Goal: Task Accomplishment & Management: Use online tool/utility

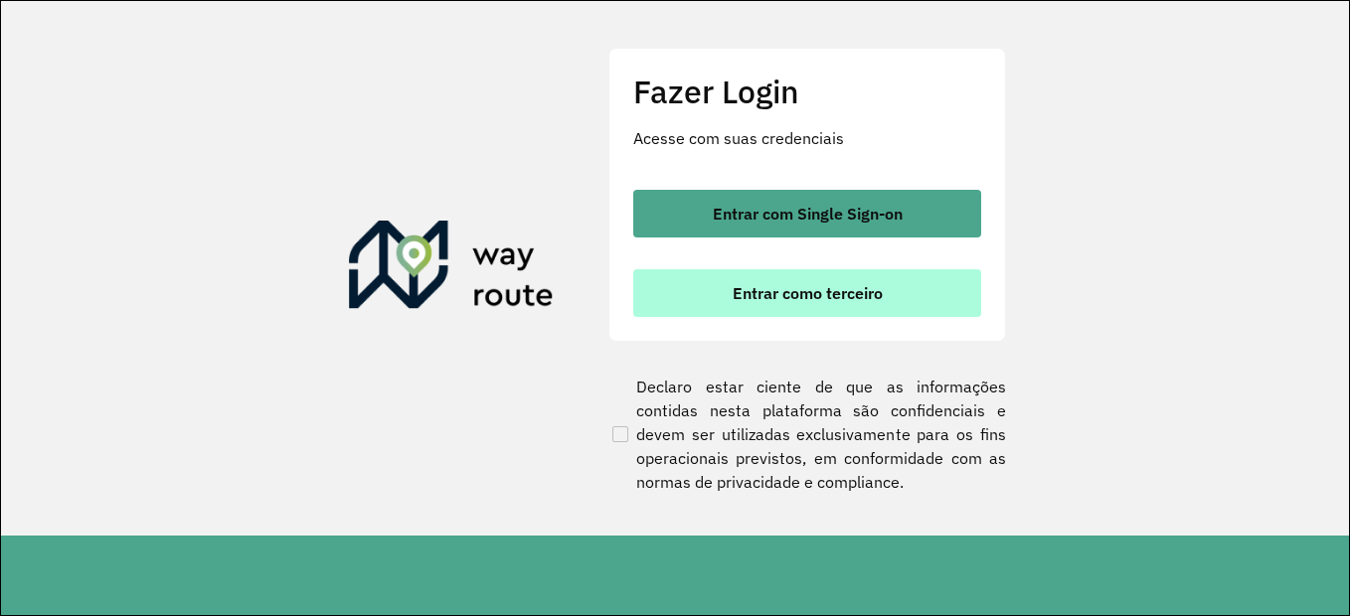
click at [844, 287] on span "Entrar como terceiro" at bounding box center [808, 293] width 150 height 16
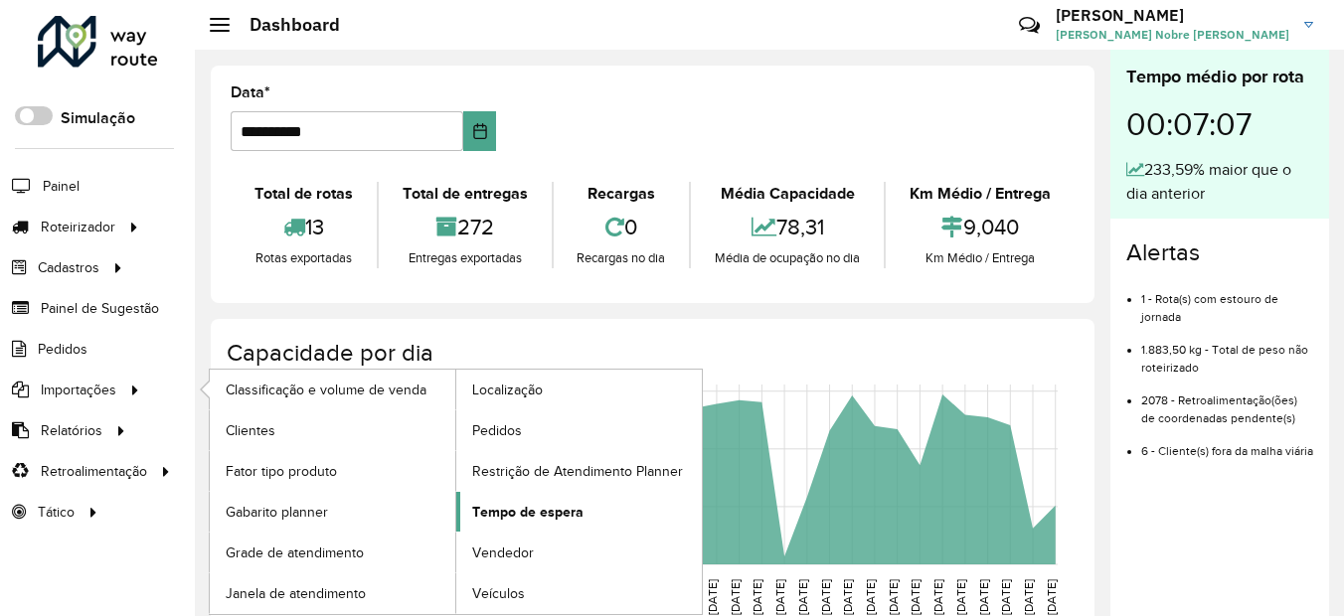
click at [538, 516] on span "Tempo de espera" at bounding box center [527, 512] width 111 height 21
